Goal: Information Seeking & Learning: Learn about a topic

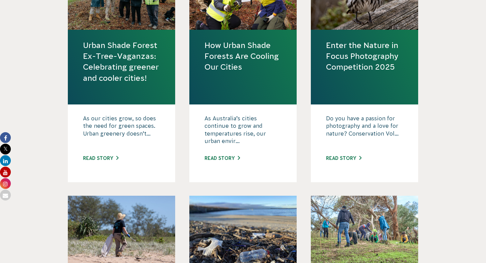
scroll to position [351, 0]
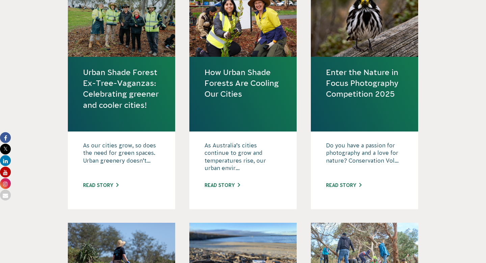
click at [133, 93] on link "Urban Shade Forest Ex-Tree-Vaganzas: Celebrating greener and cooler cities!" at bounding box center [121, 89] width 77 height 44
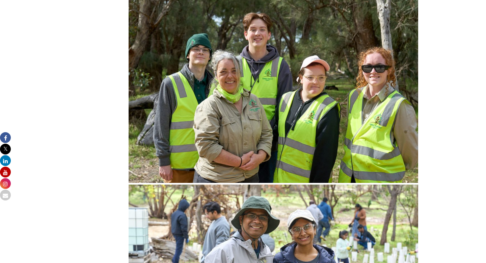
scroll to position [3269, 0]
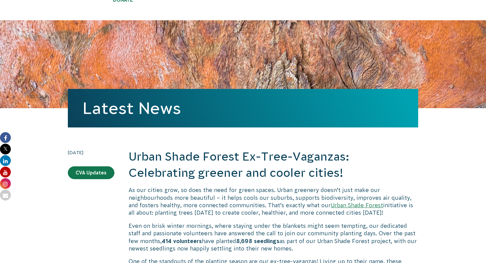
scroll to position [66, 0]
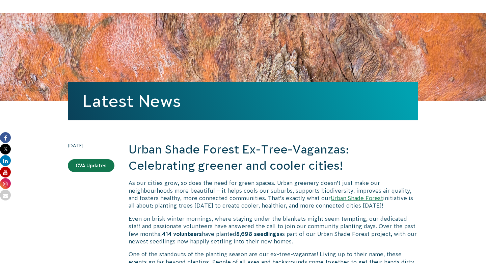
click at [179, 162] on h2 "Urban Shade Forest Ex-Tree-Vaganzas: Celebrating greener and cooler cities!" at bounding box center [274, 157] width 290 height 32
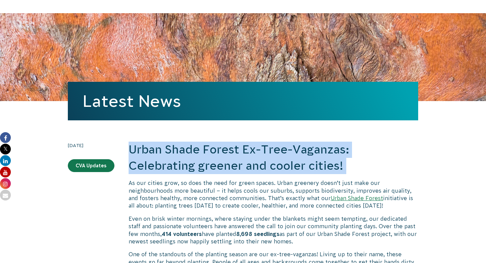
click at [179, 162] on h2 "Urban Shade Forest Ex-Tree-Vaganzas: Celebrating greener and cooler cities!" at bounding box center [274, 157] width 290 height 32
copy div "Urban Shade Forest Ex-Tree-Vaganzas: Celebrating greener and cooler cities!"
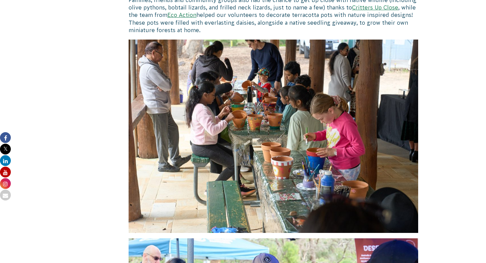
scroll to position [982, 0]
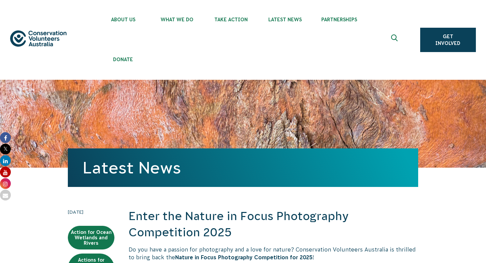
click at [186, 217] on h2 "Enter the Nature in Focus Photography Competition 2025" at bounding box center [274, 224] width 290 height 32
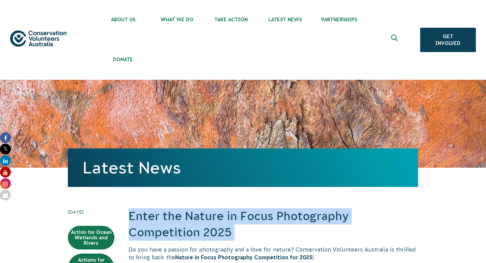
click at [186, 217] on h2 "Enter the Nature in Focus Photography Competition 2025" at bounding box center [274, 224] width 290 height 32
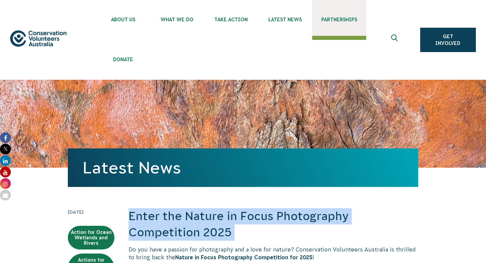
copy div "Enter the Nature in Focus Photography Competition 2025"
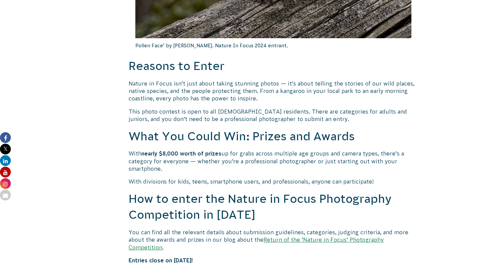
scroll to position [488, 0]
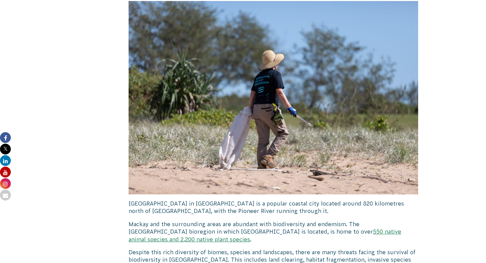
scroll to position [1197, 0]
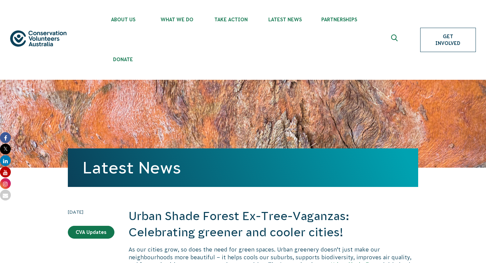
click at [433, 44] on link "Get Involved" at bounding box center [448, 40] width 56 height 24
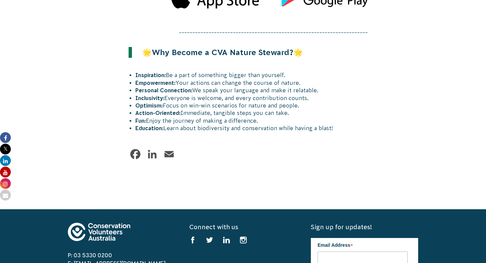
scroll to position [941, 0]
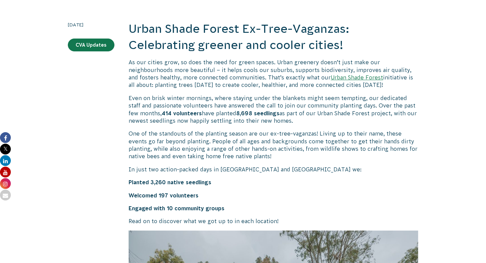
scroll to position [193, 0]
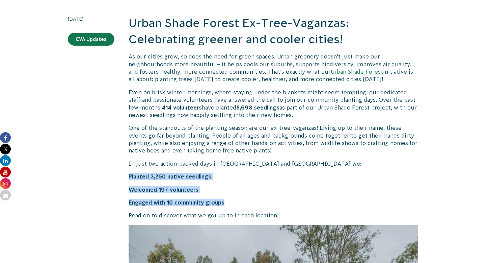
drag, startPoint x: 123, startPoint y: 176, endPoint x: 249, endPoint y: 200, distance: 128.5
copy div "Planted 3,260 native seedlings Welcomed 197 volunteers Engaged with 10 communit…"
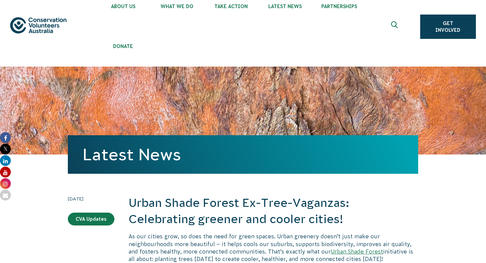
scroll to position [0, 0]
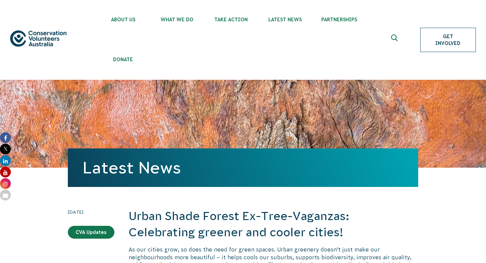
click at [444, 36] on link "Get Involved" at bounding box center [448, 40] width 56 height 24
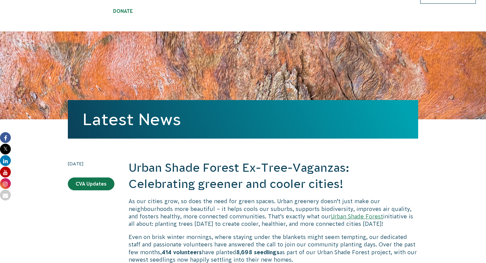
scroll to position [52, 0]
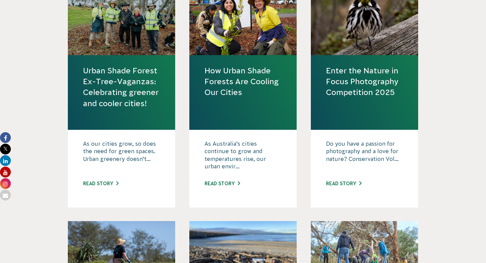
scroll to position [351, 0]
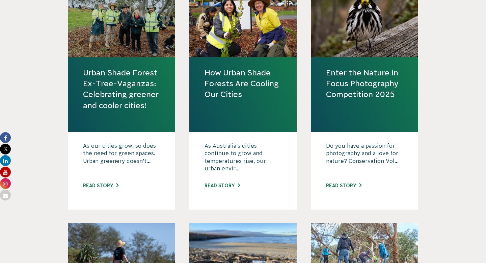
click at [348, 93] on link "Enter the Nature in Focus Photography Competition 2025" at bounding box center [364, 83] width 77 height 33
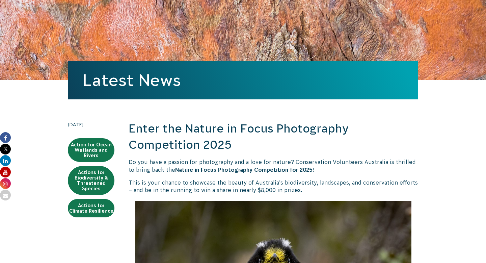
scroll to position [89, 0]
